Goal: Navigation & Orientation: Find specific page/section

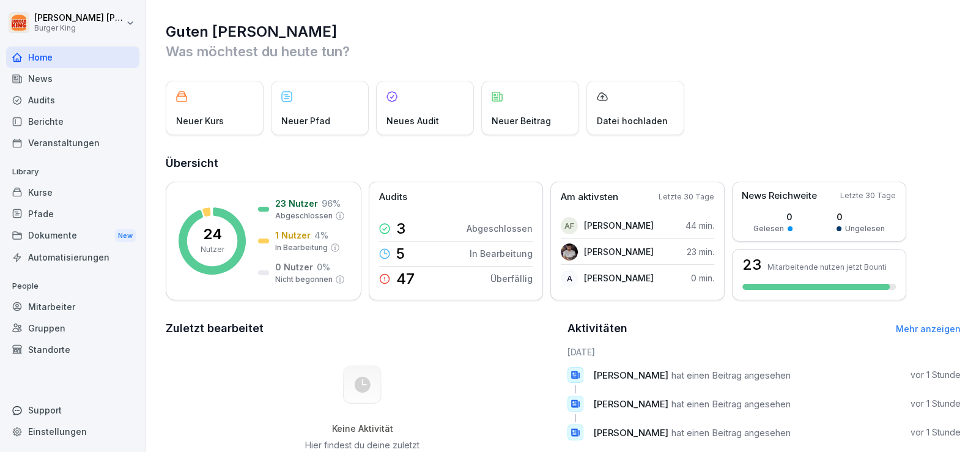
click at [54, 50] on div "Home" at bounding box center [72, 56] width 133 height 21
click at [72, 80] on div "News" at bounding box center [72, 78] width 133 height 21
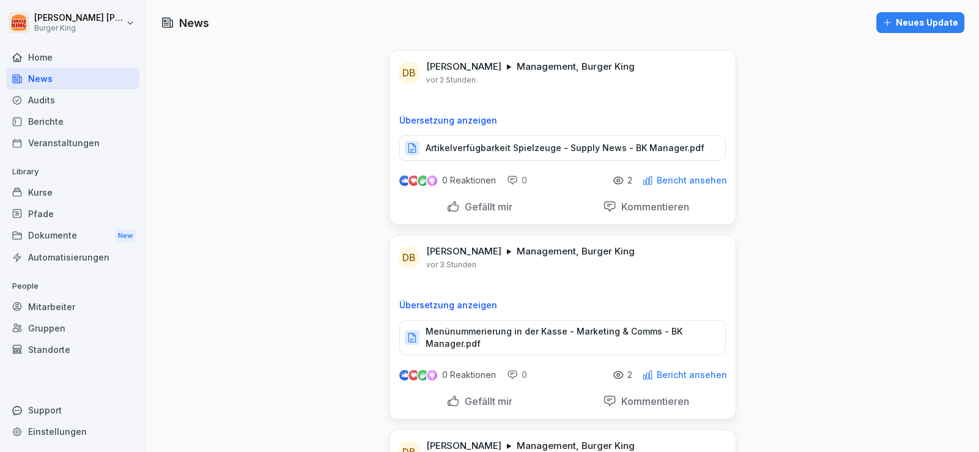
click at [6, 68] on link "News" at bounding box center [72, 78] width 133 height 21
click at [54, 82] on div "News" at bounding box center [72, 78] width 133 height 21
click at [37, 106] on div "Audits" at bounding box center [72, 99] width 133 height 21
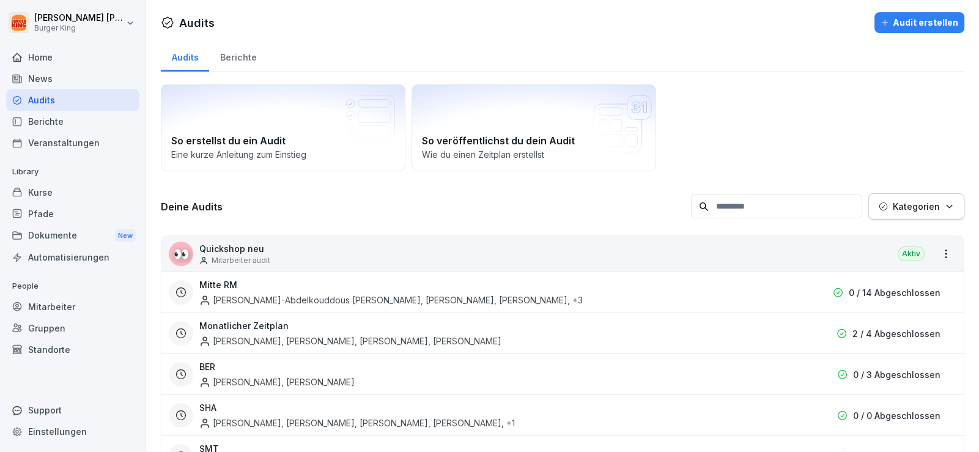
click at [48, 73] on div "News" at bounding box center [72, 78] width 133 height 21
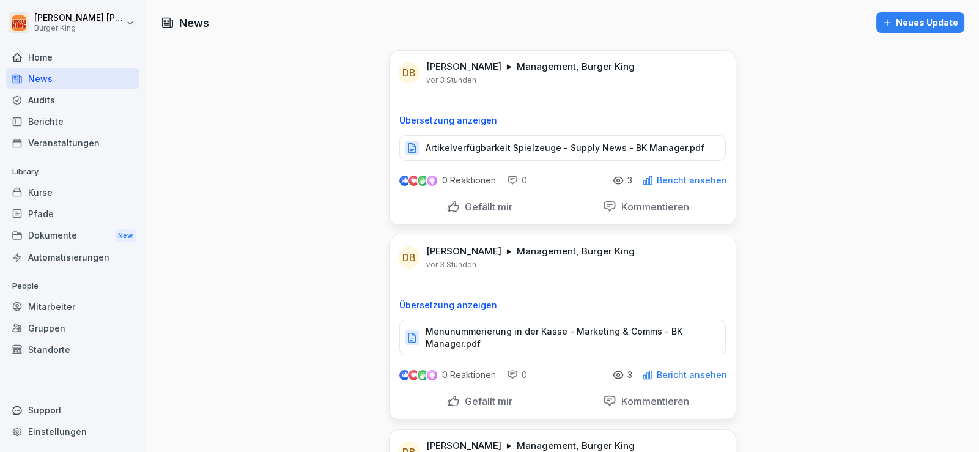
click at [85, 70] on div "News" at bounding box center [72, 78] width 133 height 21
